Goal: Information Seeking & Learning: Learn about a topic

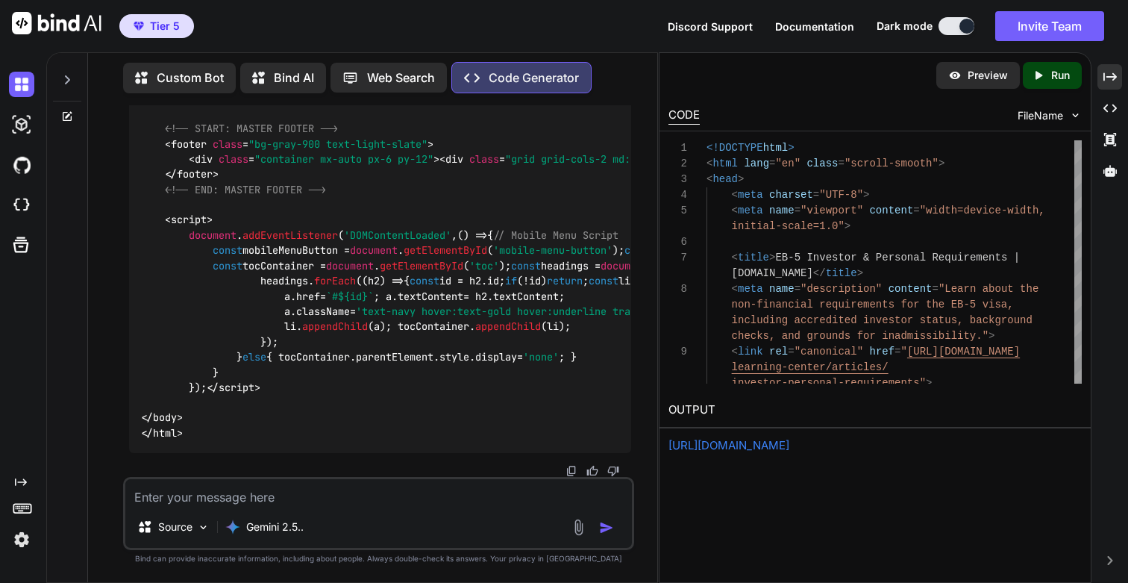
scroll to position [47, 0]
drag, startPoint x: 188, startPoint y: 153, endPoint x: 369, endPoint y: 154, distance: 181.3
copy h3 "Investor & Personal Requirements"
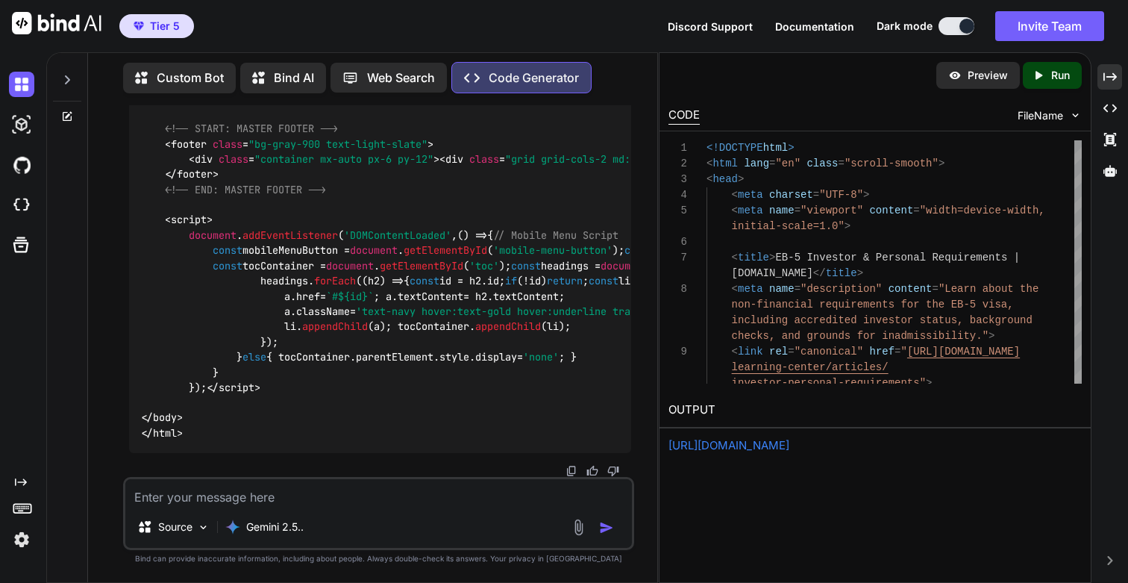
drag, startPoint x: 536, startPoint y: 195, endPoint x: 163, endPoint y: 195, distance: 372.3
copy code "/learning-center/articles/investor-personal-requirements"
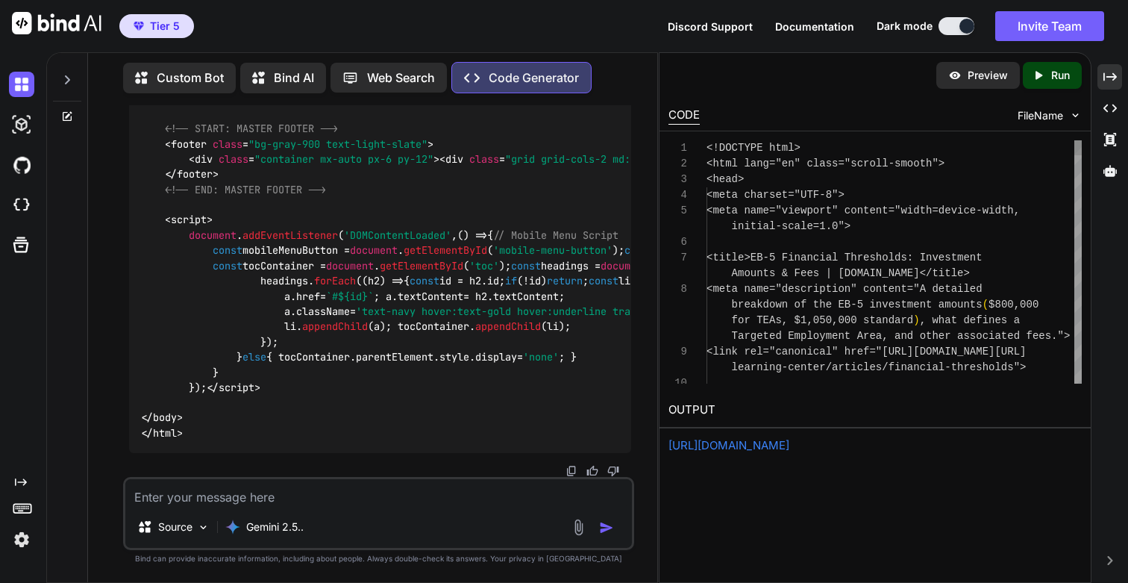
scroll to position [15, 0]
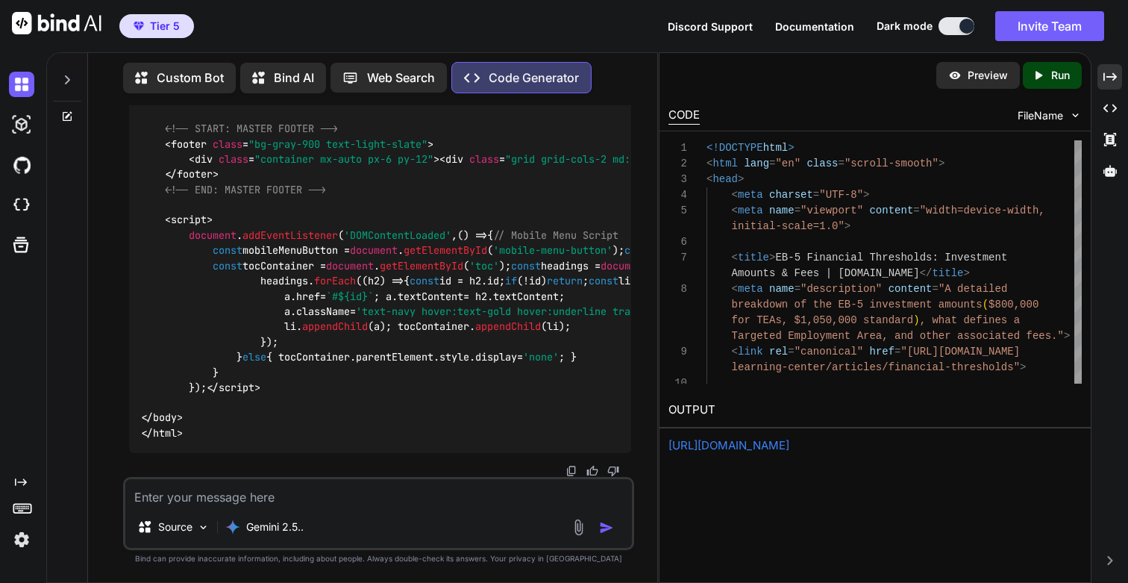
click at [1038, 83] on div "Created with Pixso. Run" at bounding box center [1052, 75] width 59 height 27
click at [1057, 81] on p "Run" at bounding box center [1060, 75] width 19 height 15
click at [985, 77] on p "Preview" at bounding box center [992, 75] width 40 height 15
click at [789, 445] on link "[URL][DOMAIN_NAME]" at bounding box center [728, 445] width 121 height 14
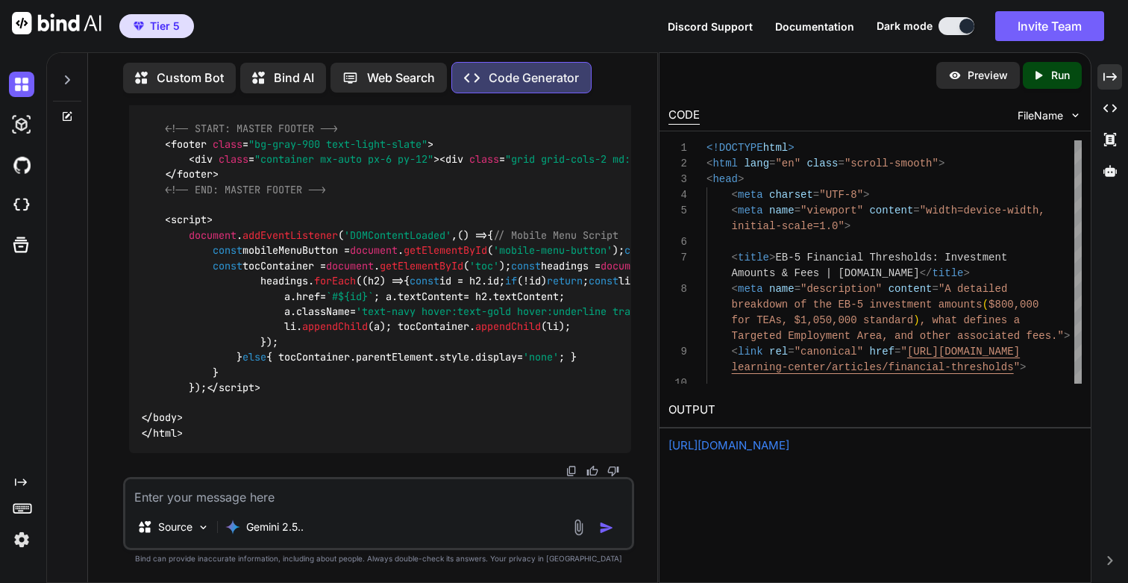
click at [1052, 79] on p "Run" at bounding box center [1060, 75] width 19 height 15
click at [722, 450] on link "[URL][DOMAIN_NAME]" at bounding box center [728, 445] width 121 height 14
drag, startPoint x: 162, startPoint y: 313, endPoint x: 469, endPoint y: 313, distance: 306.6
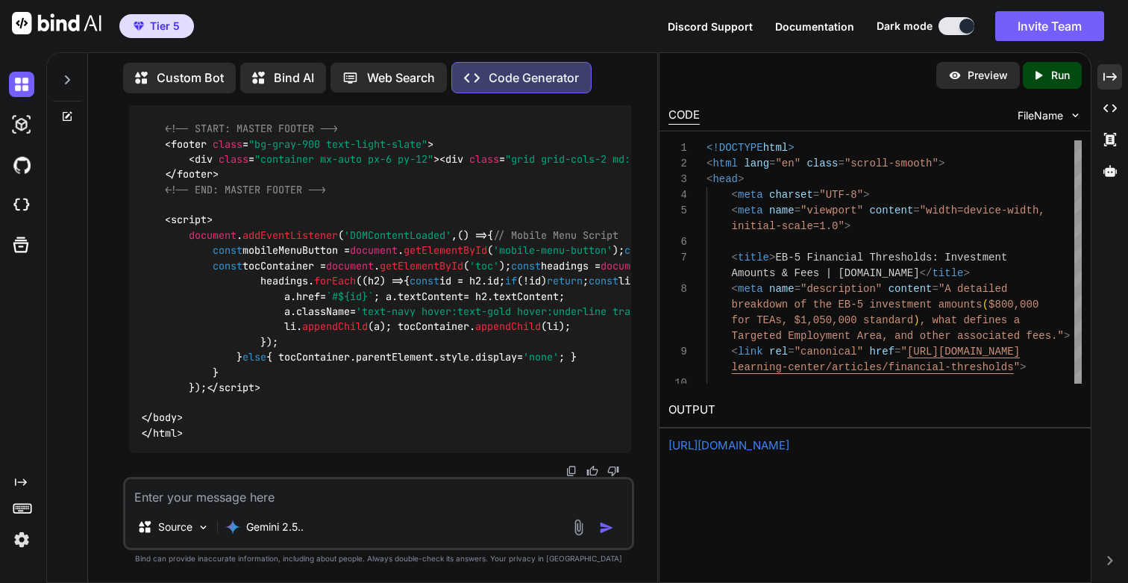
copy code "/learning-center/articles/financial-thresholds"
drag, startPoint x: 192, startPoint y: 272, endPoint x: 384, endPoint y: 274, distance: 191.7
copy h3 "Understanding Financial Thresholds"
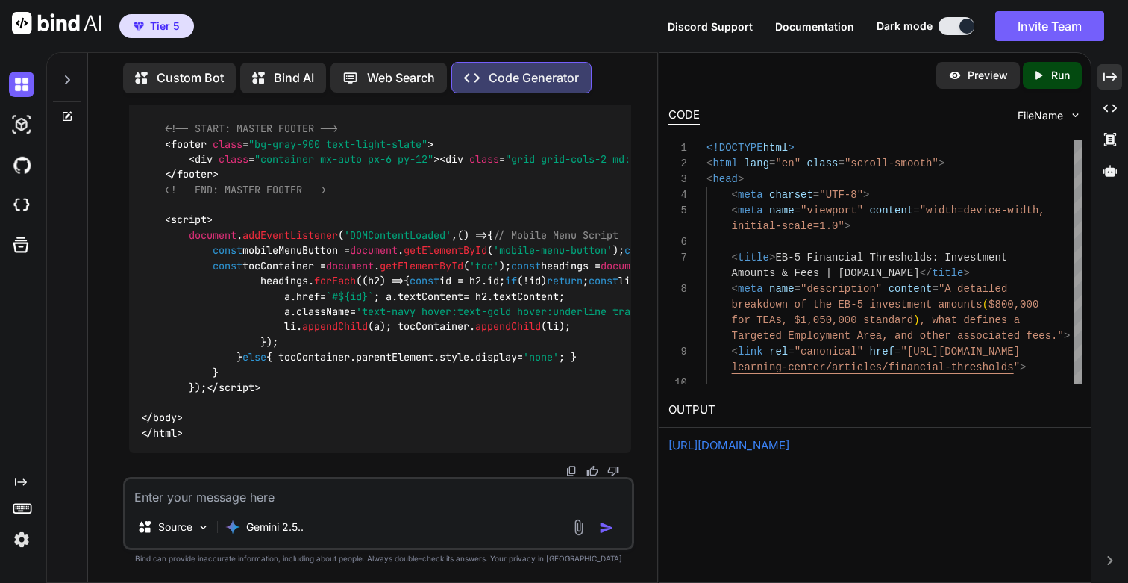
scroll to position [125148, 0]
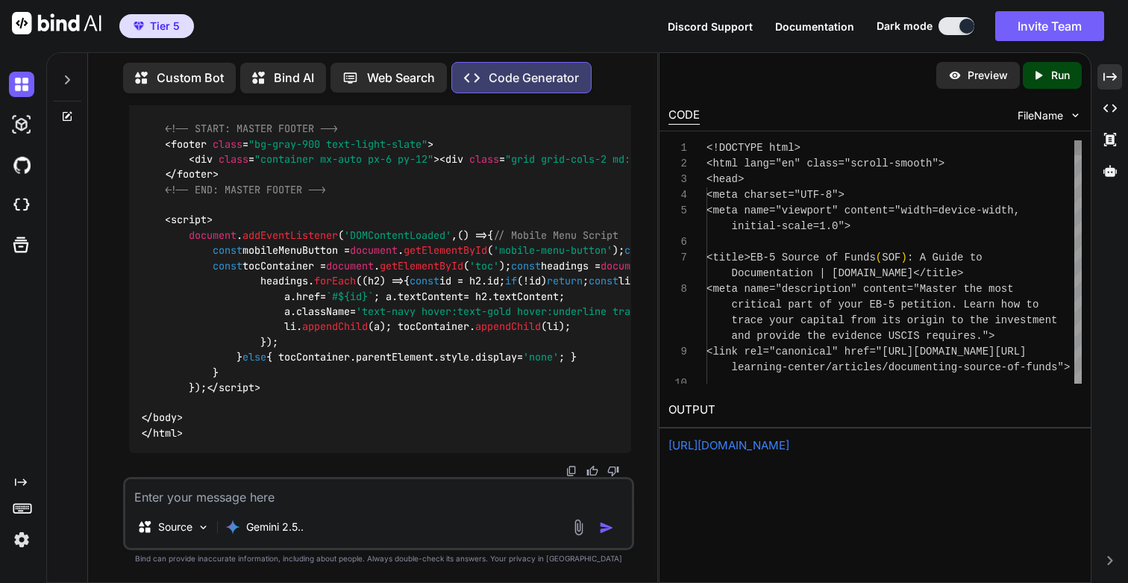
scroll to position [31, 0]
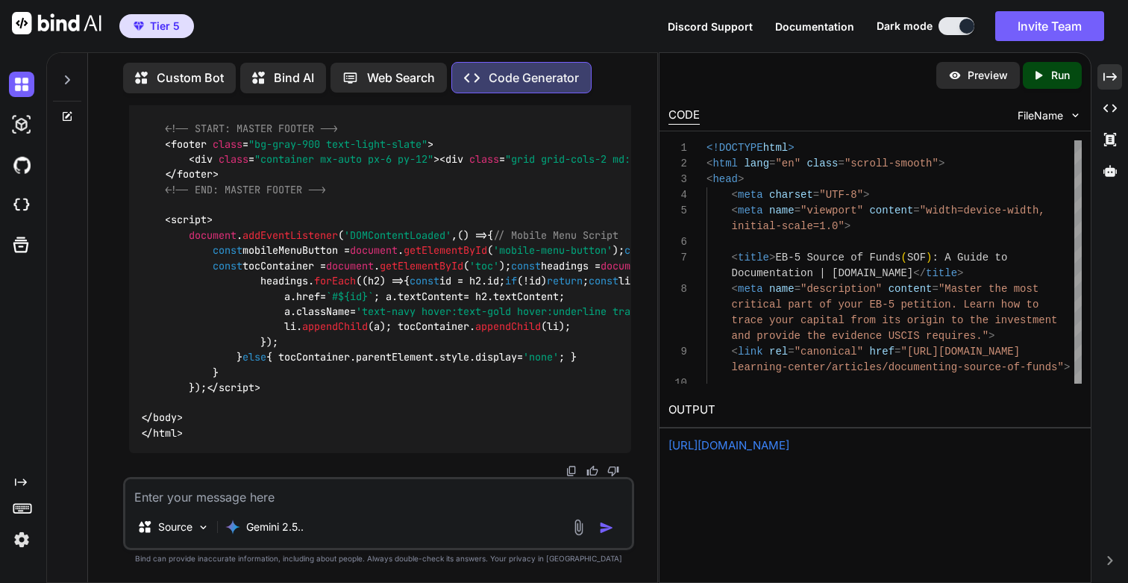
click at [1053, 78] on p "Run" at bounding box center [1060, 75] width 19 height 15
click at [761, 450] on link "[URL][DOMAIN_NAME]" at bounding box center [728, 445] width 121 height 14
drag, startPoint x: 167, startPoint y: 231, endPoint x: 518, endPoint y: 230, distance: 350.6
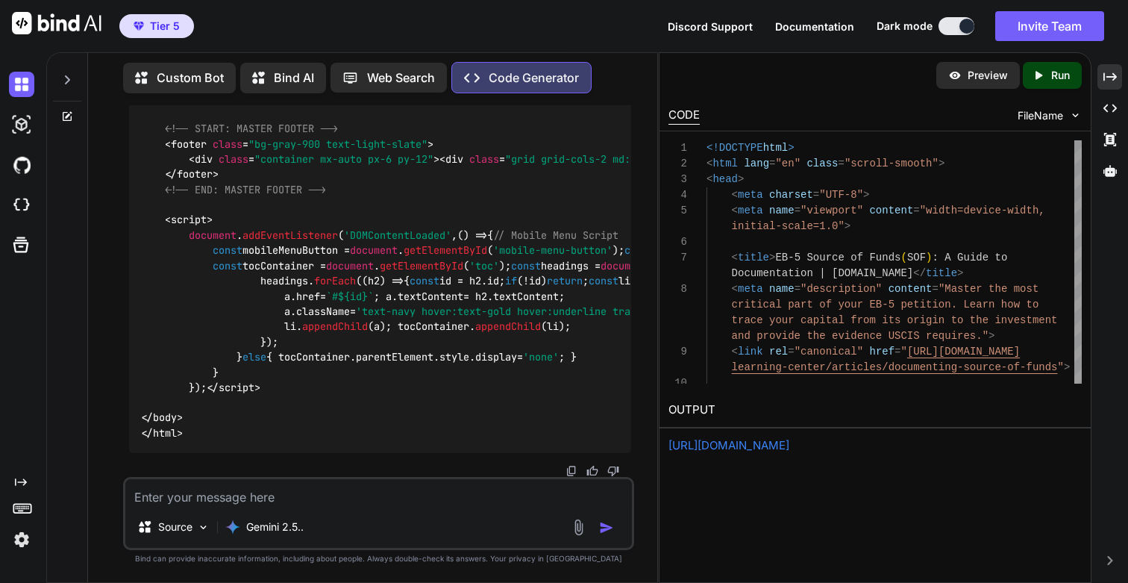
copy code "learning-center/articles/documenting-source-of-funds"
drag, startPoint x: 189, startPoint y: 190, endPoint x: 412, endPoint y: 190, distance: 223.1
copy h3 "Documenting Your Source of Funds (SOF"
copy h3 "Documenting Your Source of Funds (SOF)"
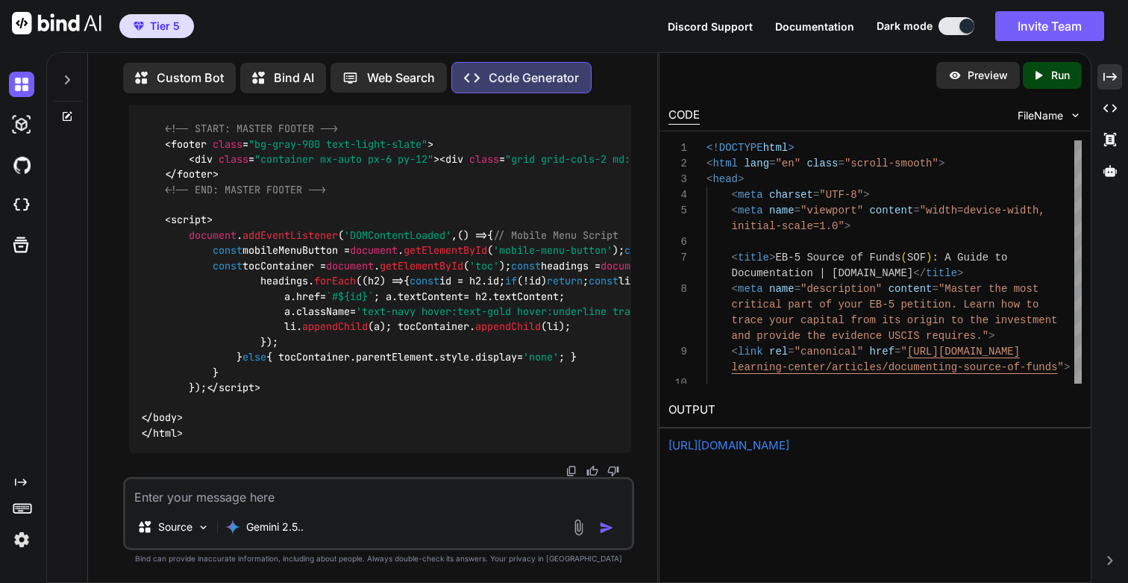
scroll to position [127907, 0]
click at [243, 504] on textarea at bounding box center [378, 492] width 506 height 27
paste textarea "MODULE 3 The Investment & The Process"
click at [215, 495] on textarea "This is great. MODULE 3 - The Investment & The Process" at bounding box center [378, 492] width 506 height 27
type textarea "This is great. Lets design and code MODULE 3 - The Investment & The Process"
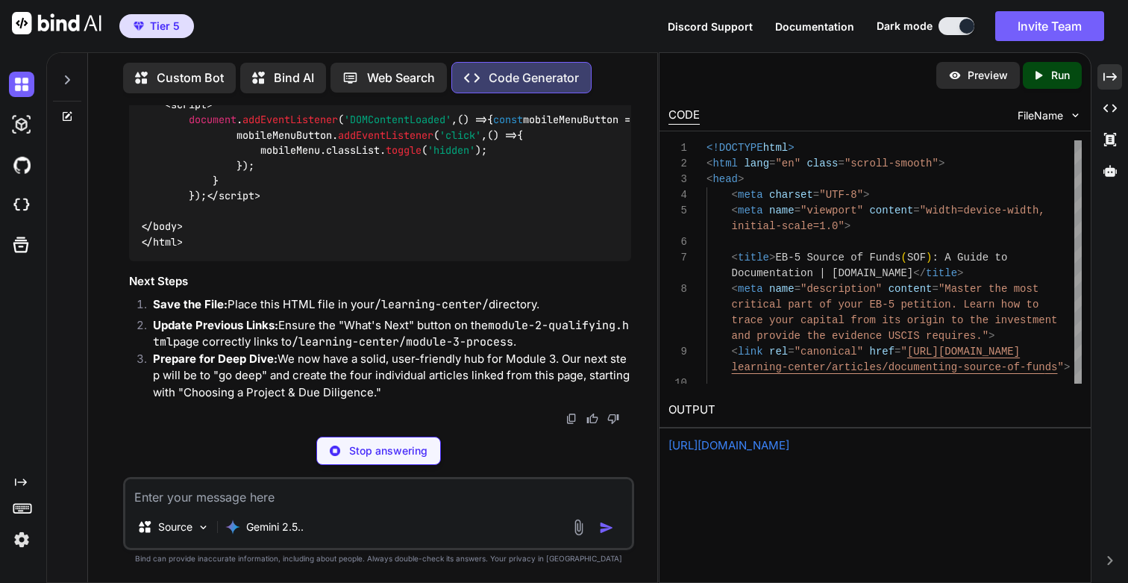
scroll to position [47, 0]
